Goal: Task Accomplishment & Management: Use online tool/utility

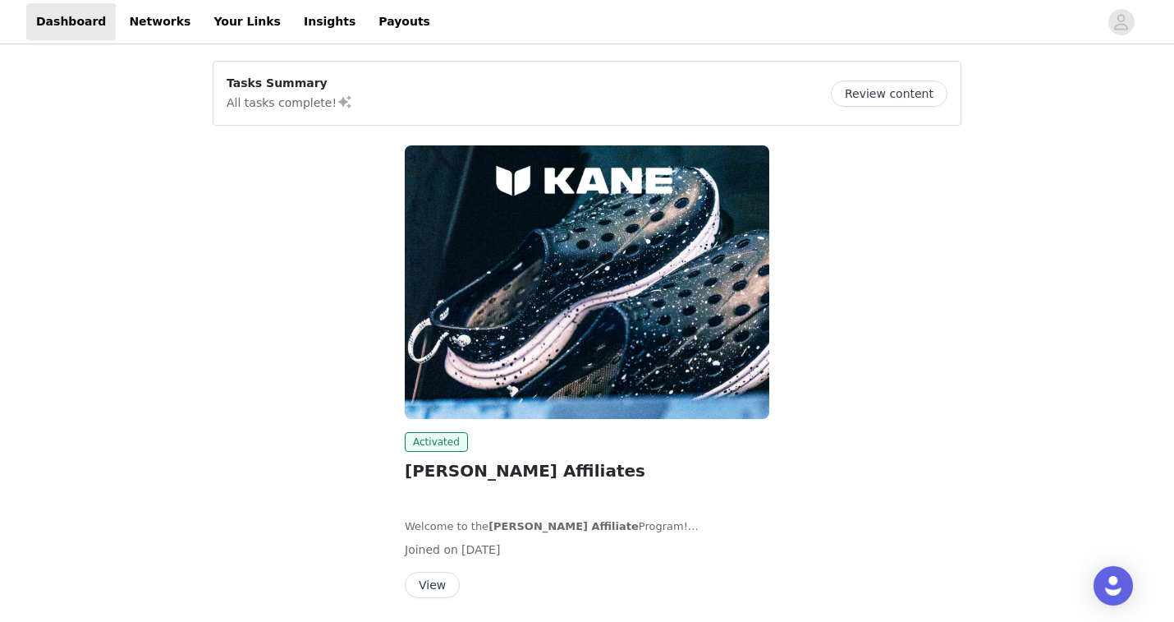
click at [436, 581] on button "View" at bounding box center [432, 585] width 55 height 26
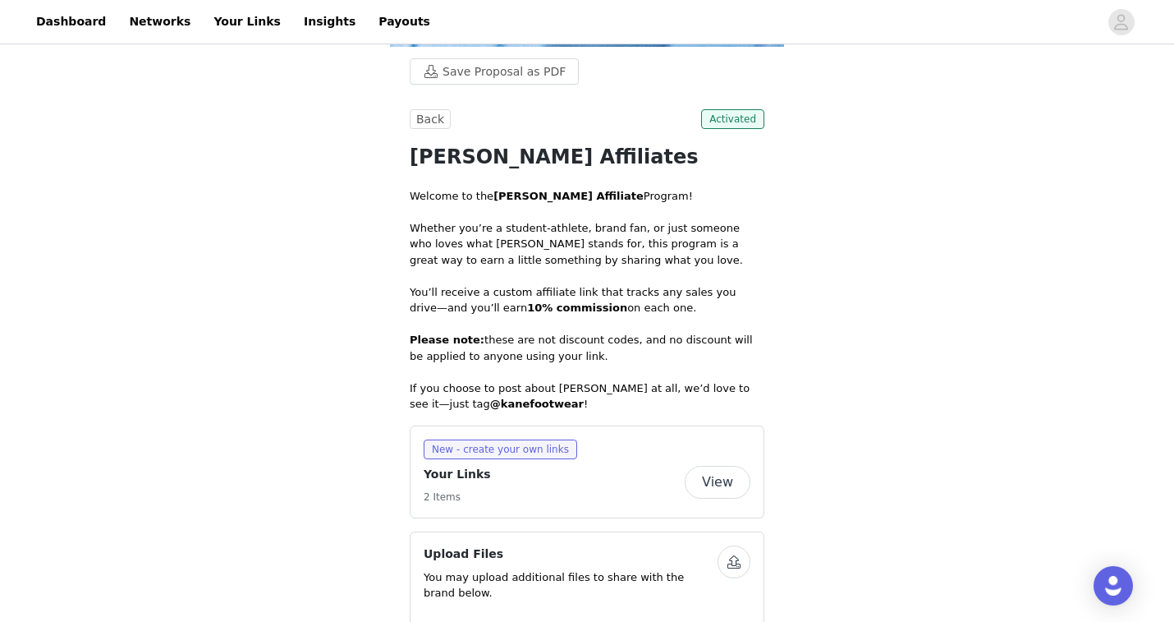
scroll to position [302, 0]
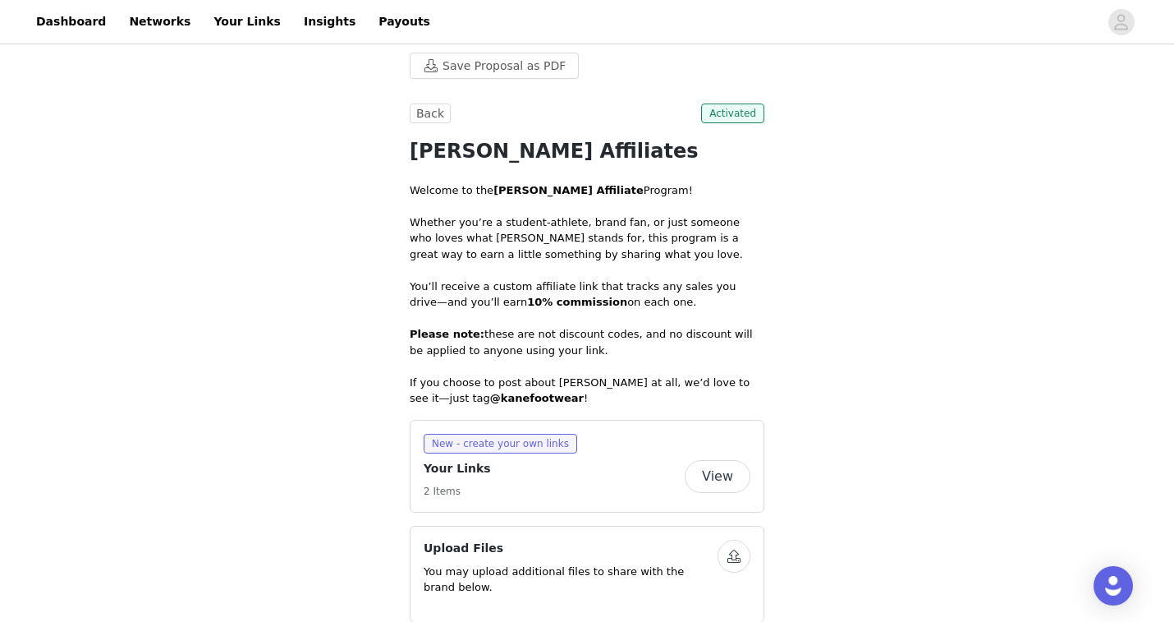
click at [710, 476] on button "View" at bounding box center [718, 476] width 66 height 33
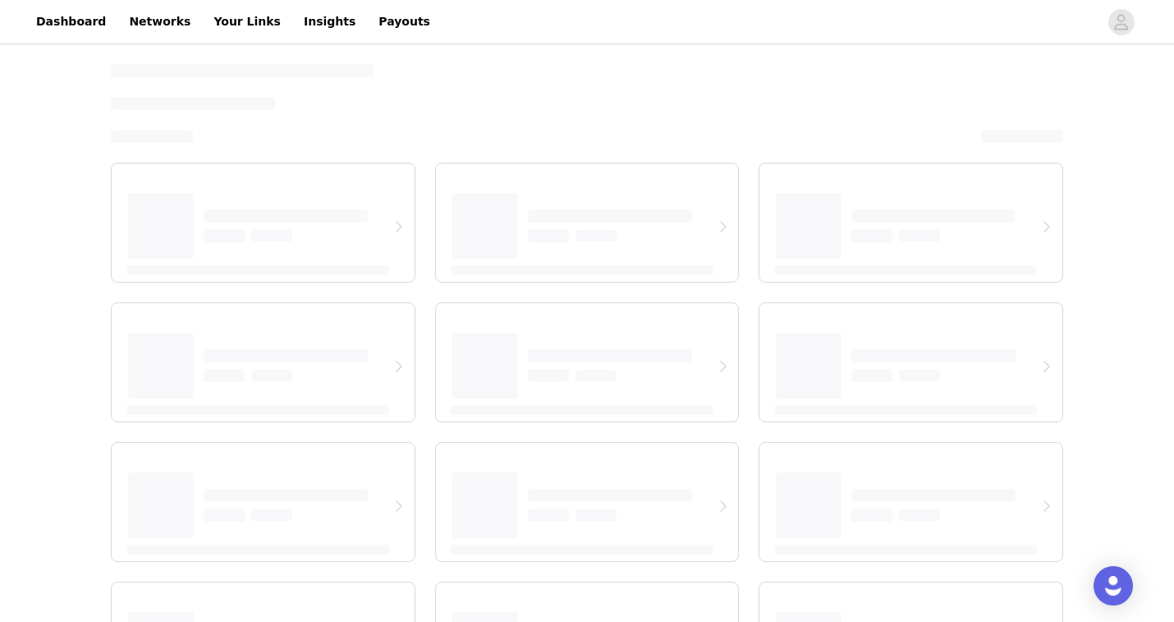
select select "12"
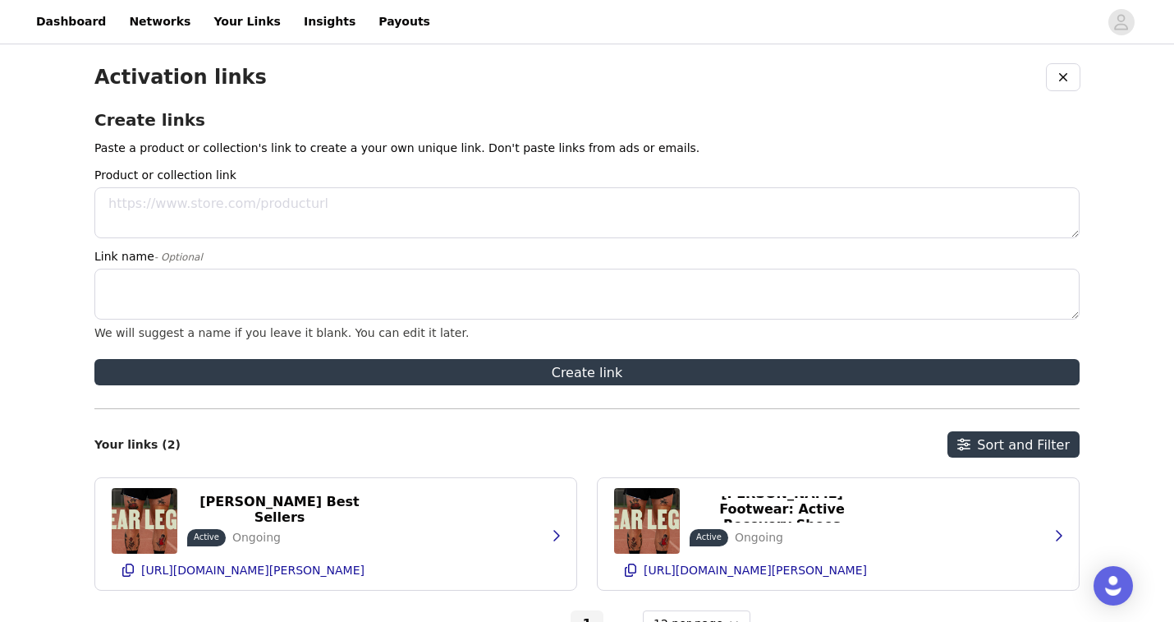
scroll to position [78, 0]
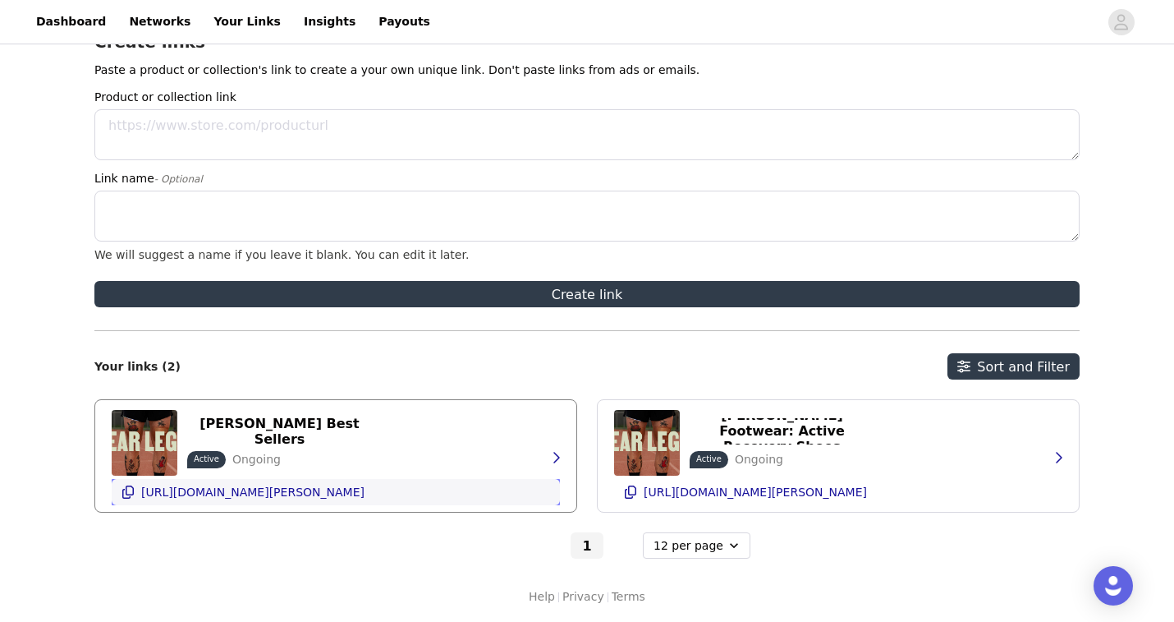
click at [301, 497] on p "[URL][DOMAIN_NAME][PERSON_NAME]" at bounding box center [252, 491] width 223 height 13
